Goal: Transaction & Acquisition: Purchase product/service

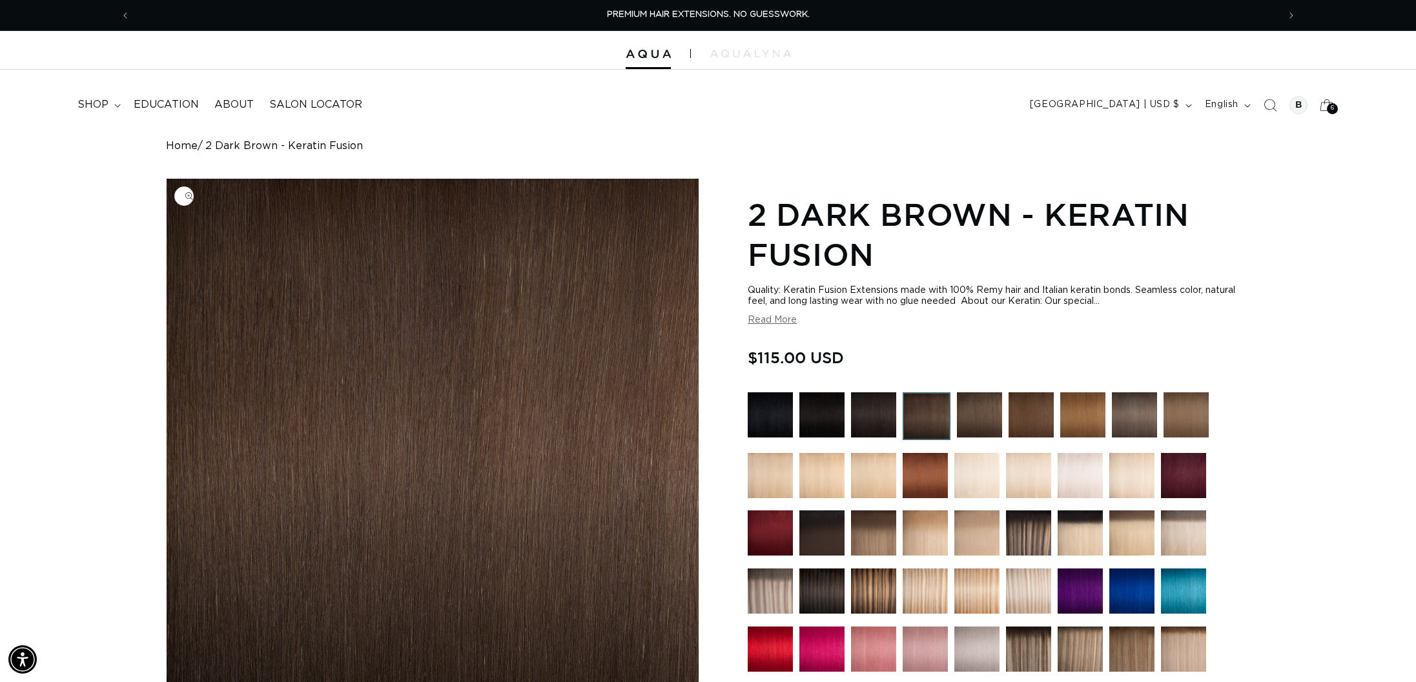
scroll to position [0, 1148]
click at [112, 105] on summary "shop" at bounding box center [98, 104] width 56 height 29
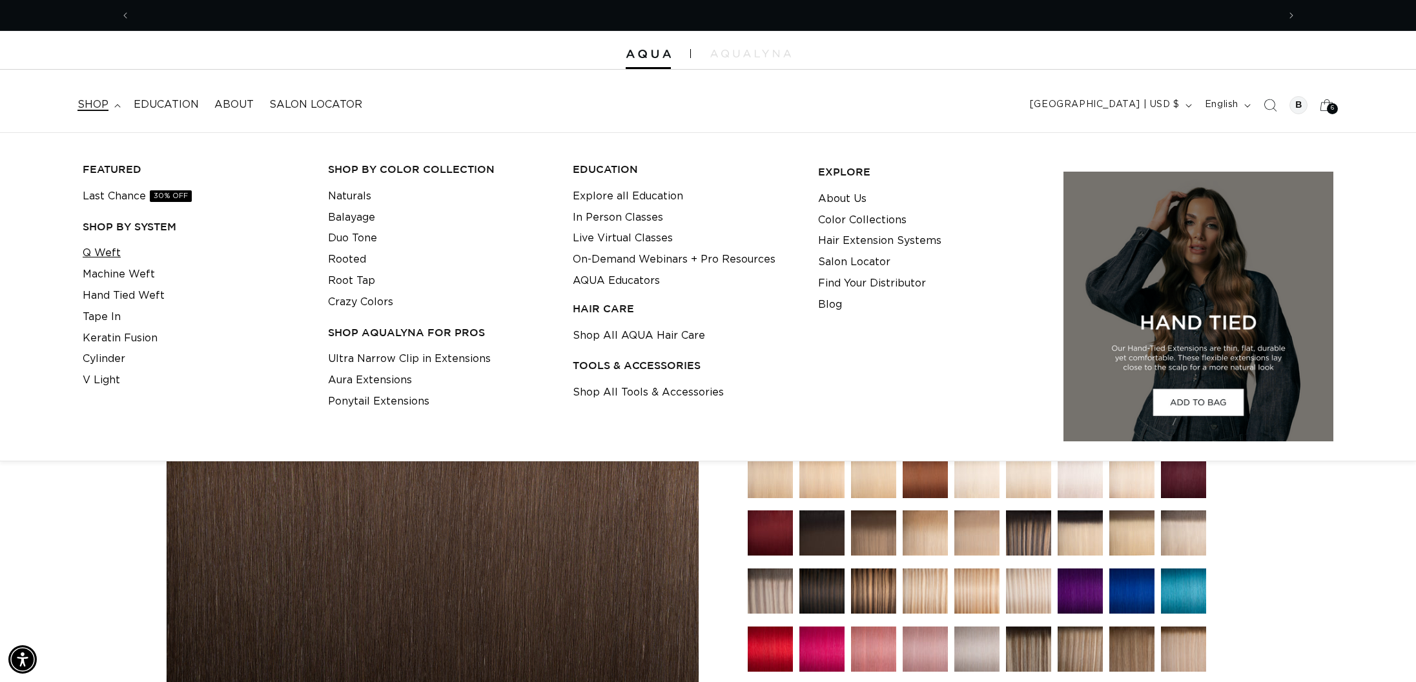
scroll to position [0, 2295]
click at [109, 259] on link "Q Weft" at bounding box center [102, 253] width 38 height 21
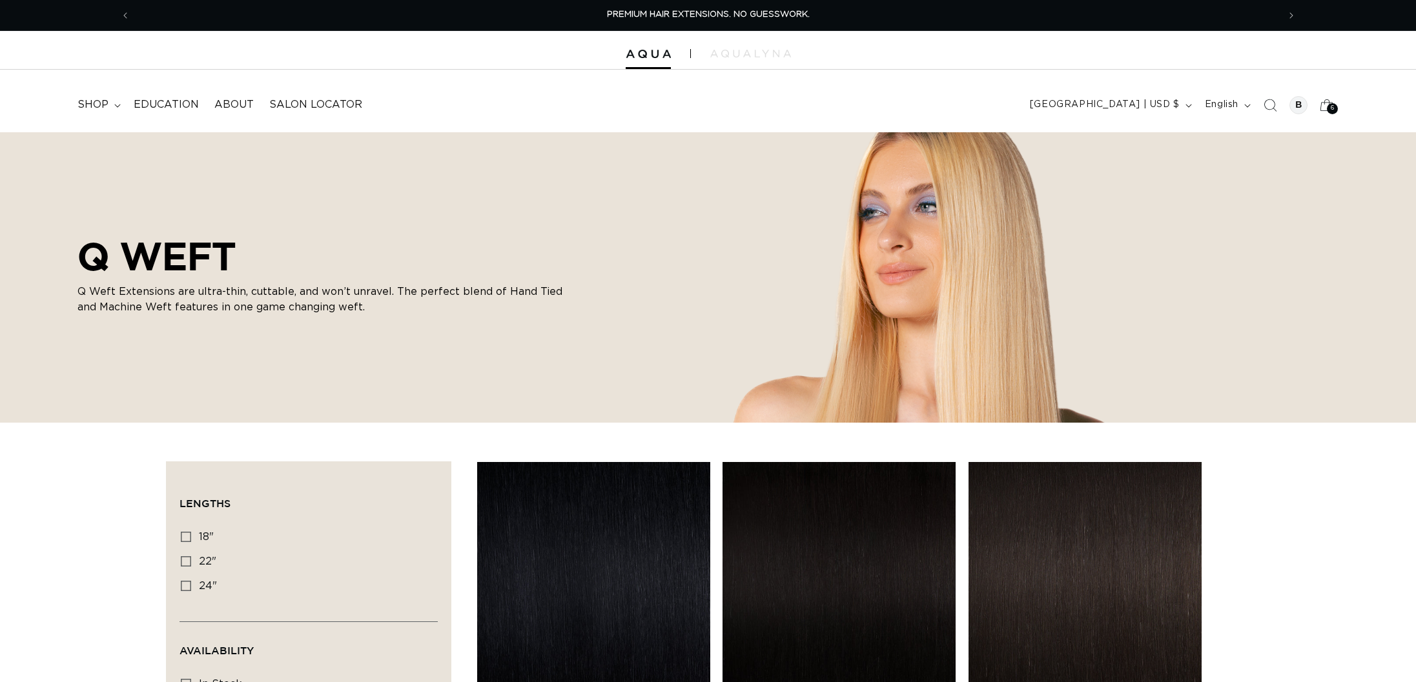
click at [100, 99] on span "shop" at bounding box center [92, 105] width 31 height 14
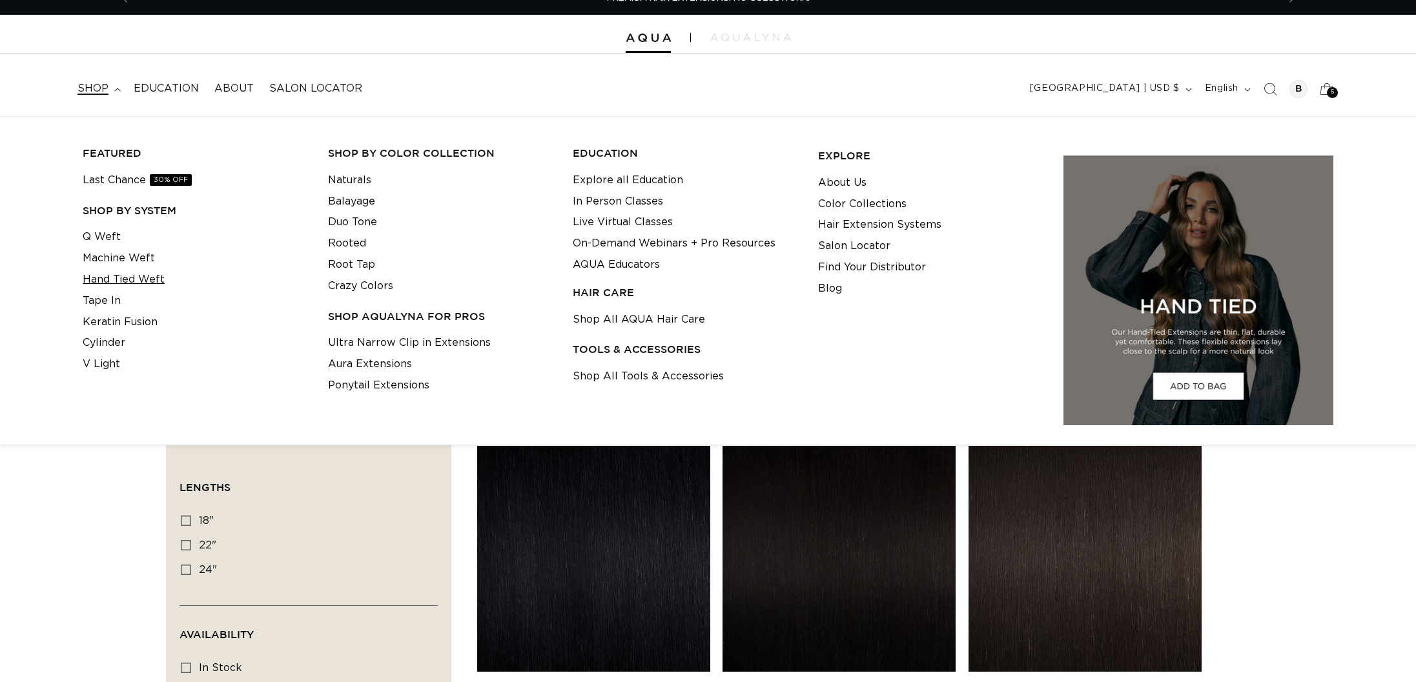
scroll to position [21, 0]
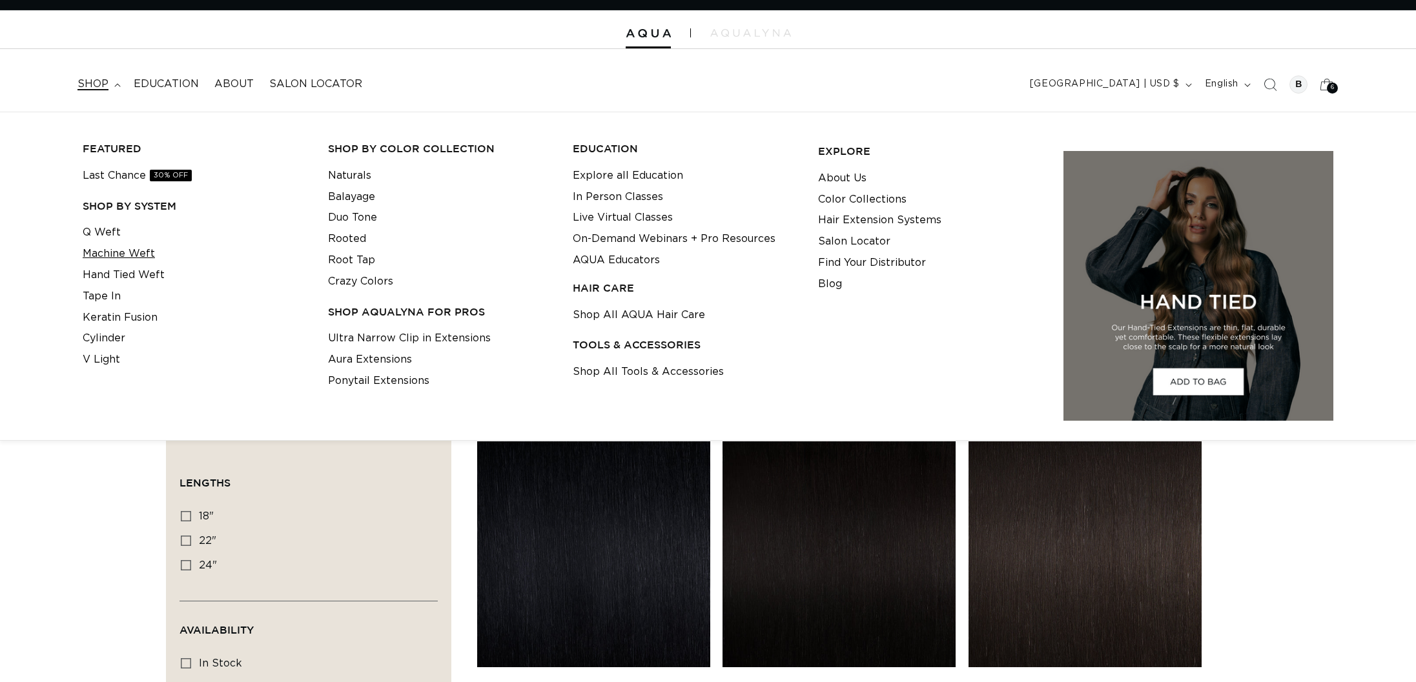
click at [143, 252] on link "Machine Weft" at bounding box center [119, 253] width 72 height 21
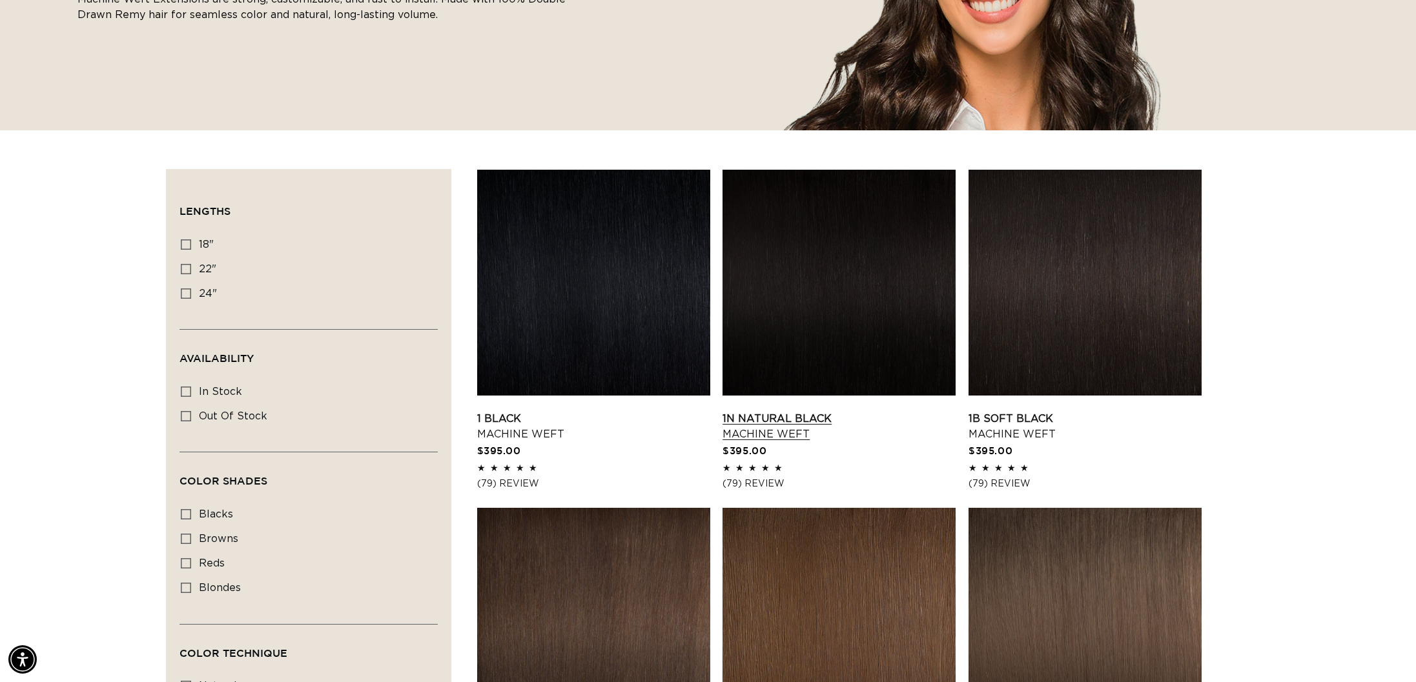
scroll to position [0, 2295]
click at [921, 411] on link "1N Natural Black Machine Weft" at bounding box center [838, 426] width 233 height 31
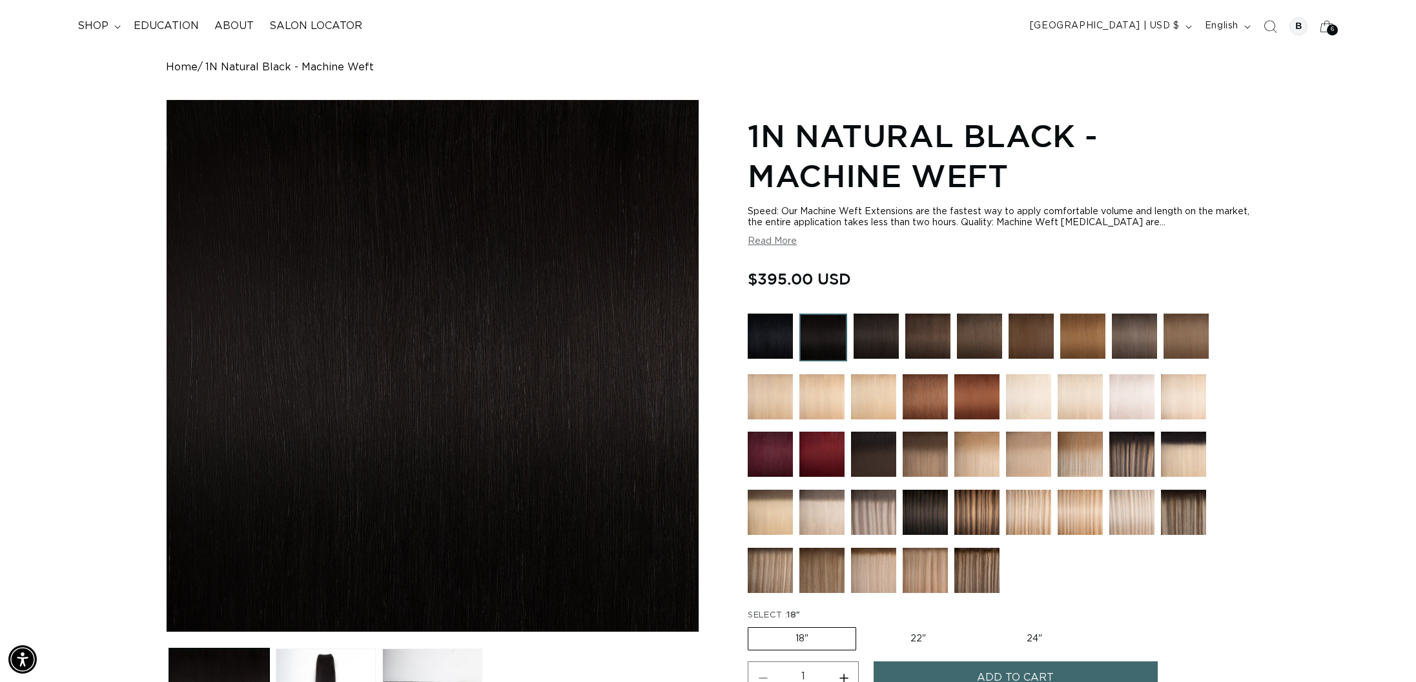
scroll to position [0, 2295]
click at [1036, 634] on label "24" Variant sold out or unavailable" at bounding box center [1034, 639] width 110 height 22
click at [980, 625] on input "24" Variant sold out or unavailable" at bounding box center [979, 625] width 1 height 1
radio input "true"
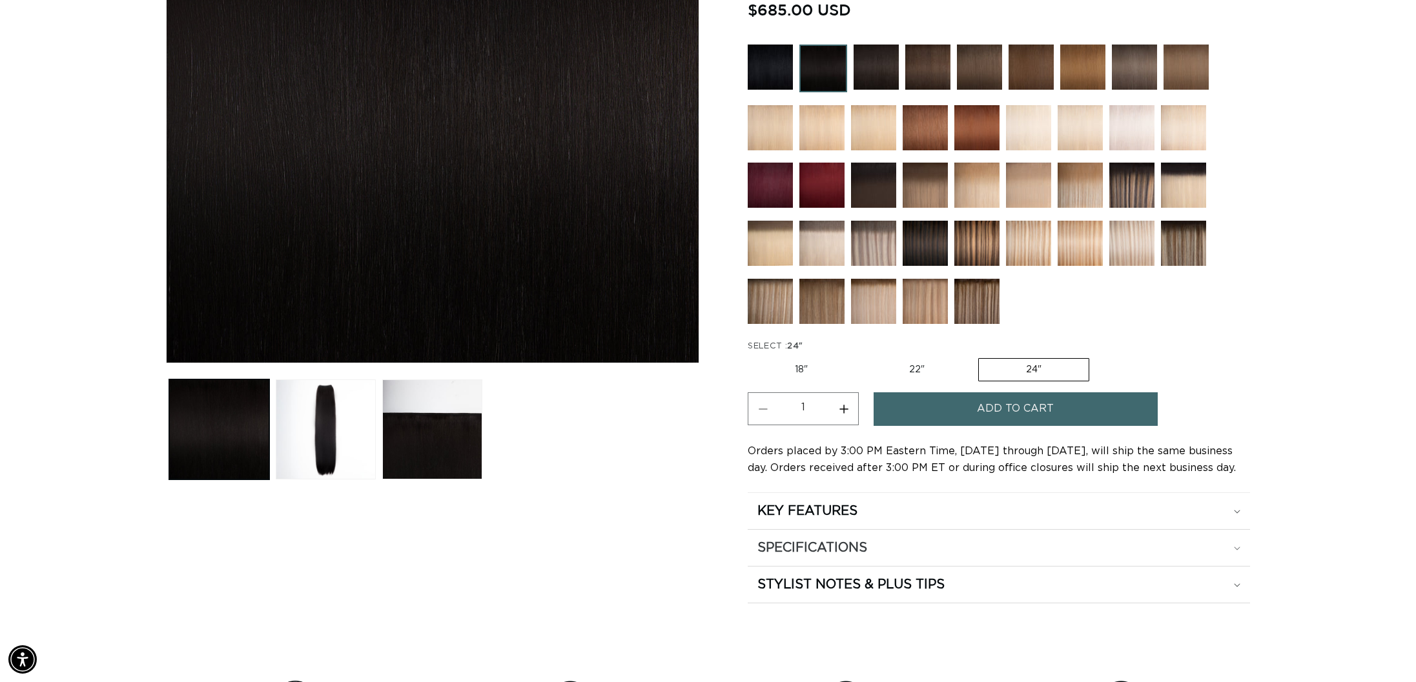
scroll to position [340, 0]
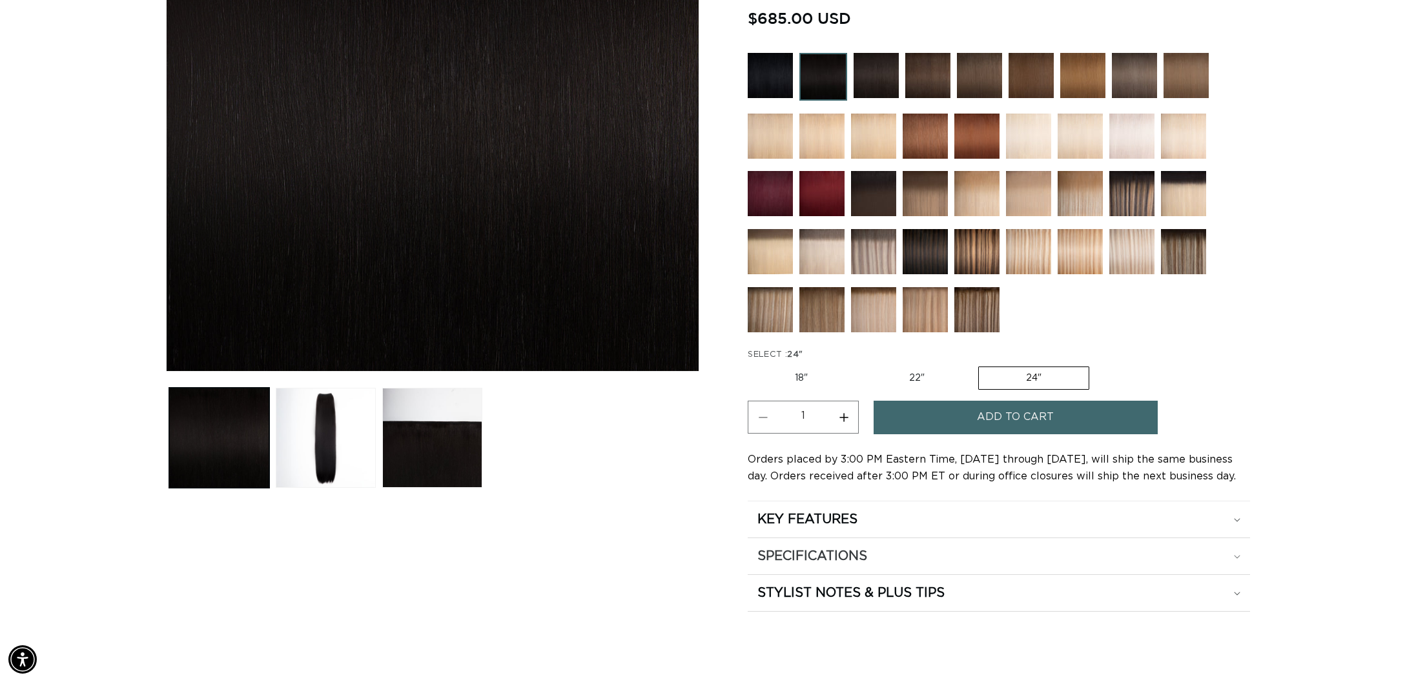
click at [857, 528] on h2 "SPECIFICATIONS" at bounding box center [807, 519] width 100 height 17
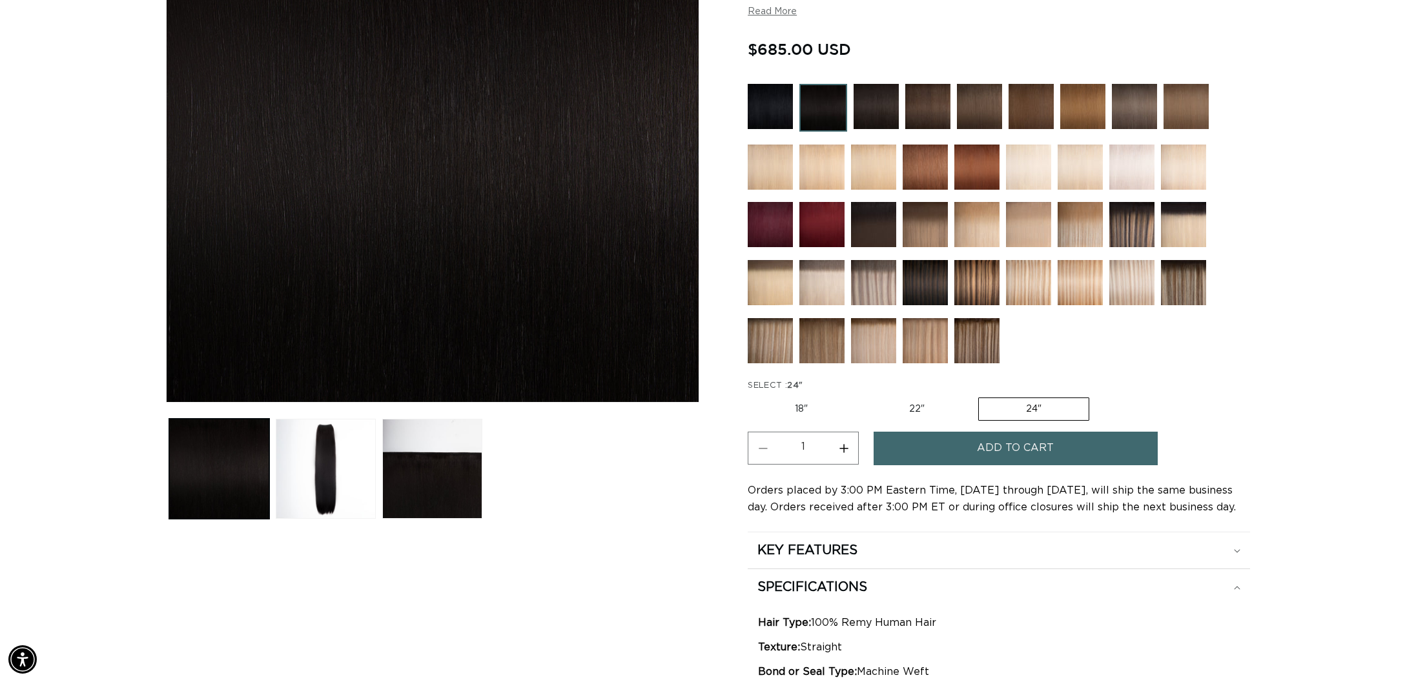
scroll to position [0, 2295]
